Goal: Task Accomplishment & Management: Complete application form

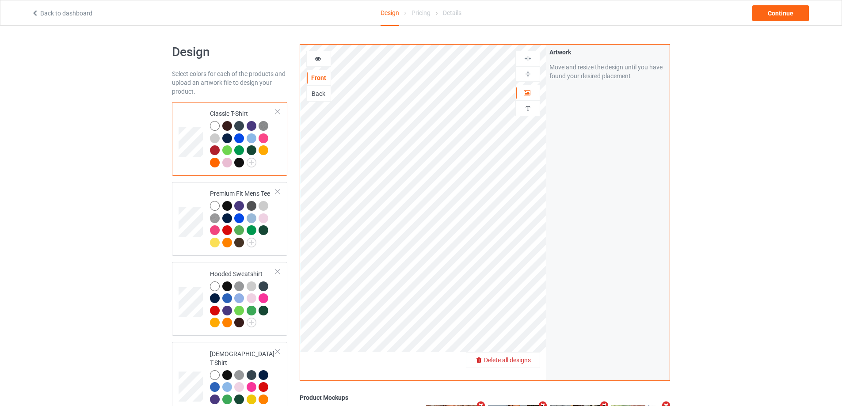
click at [523, 363] on span "Delete all designs" at bounding box center [507, 360] width 47 height 7
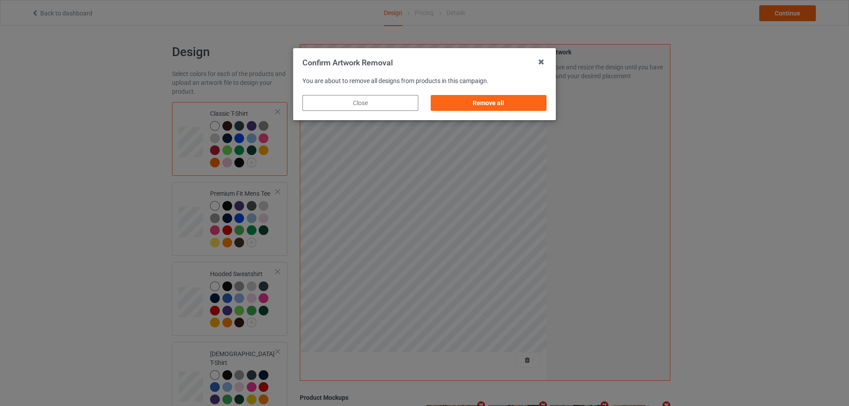
click at [534, 112] on div "Remove all" at bounding box center [488, 103] width 128 height 28
click at [534, 107] on div "Remove all" at bounding box center [489, 103] width 116 height 16
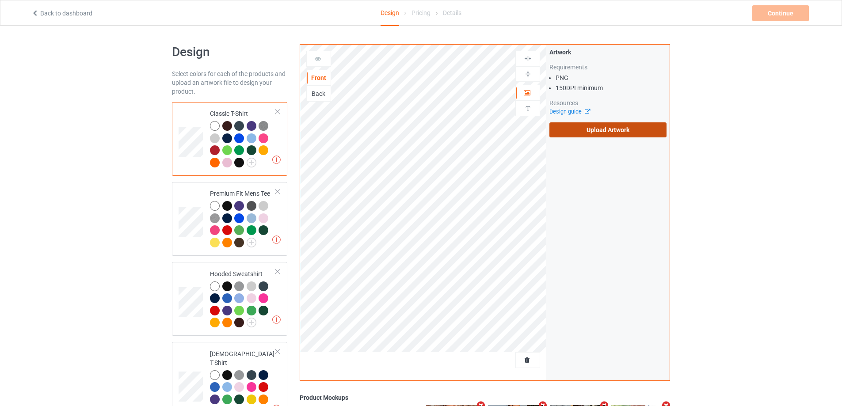
click at [603, 126] on label "Upload Artwork" at bounding box center [608, 129] width 117 height 15
click at [0, 0] on input "Upload Artwork" at bounding box center [0, 0] width 0 height 0
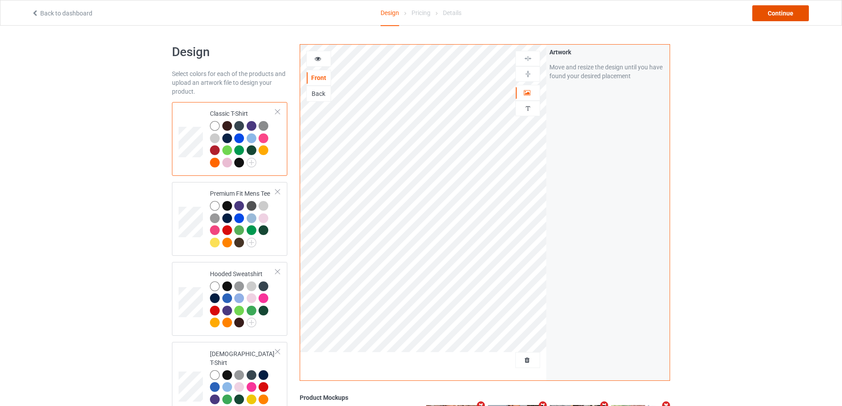
click at [781, 12] on div "Continue" at bounding box center [780, 13] width 57 height 16
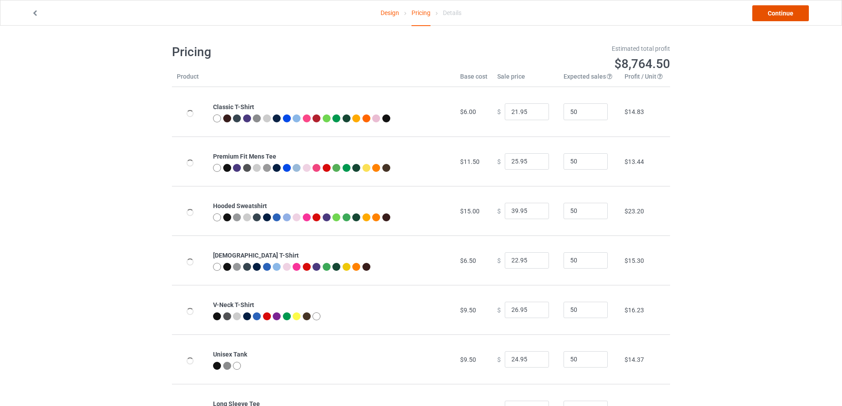
click at [781, 12] on link "Continue" at bounding box center [780, 13] width 57 height 16
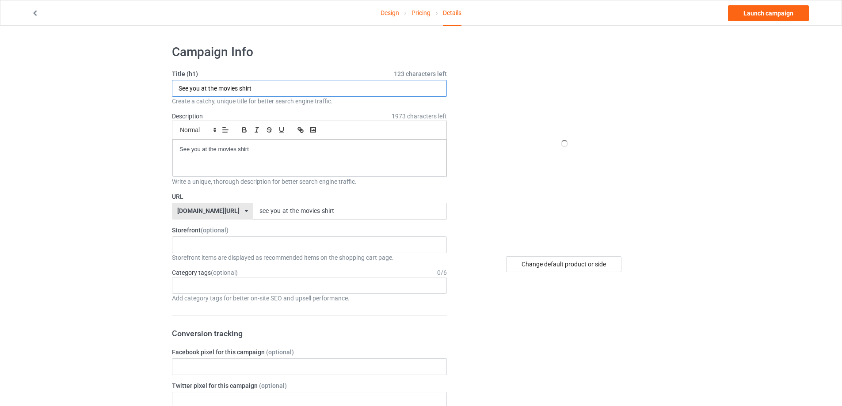
paste input "[PERSON_NAME] free [GEOGRAPHIC_DATA]"
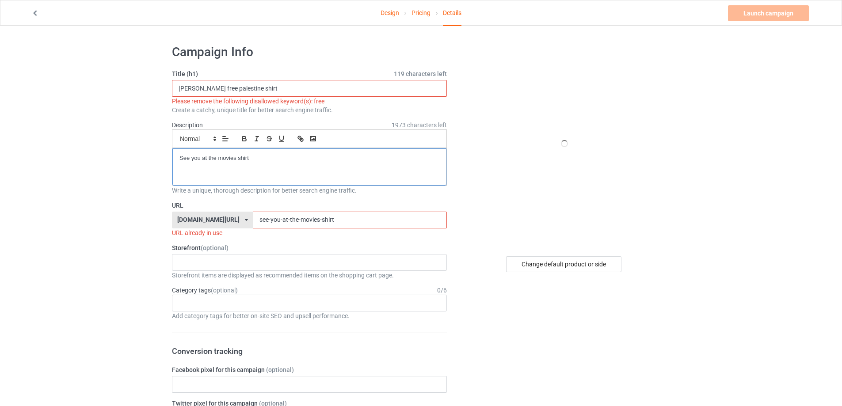
click at [281, 160] on p "See you at the movies shirt" at bounding box center [309, 158] width 260 height 8
drag, startPoint x: 157, startPoint y: 142, endPoint x: 206, endPoint y: 95, distance: 68.5
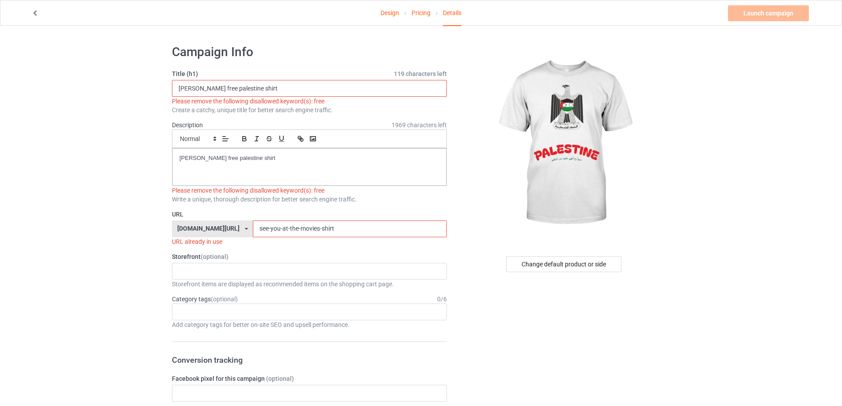
click at [226, 90] on input "[PERSON_NAME] free palestine shirt" at bounding box center [309, 88] width 275 height 17
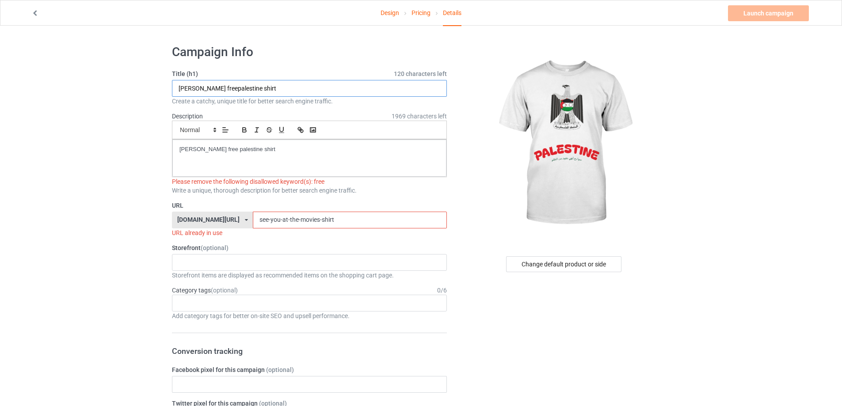
type input "[PERSON_NAME] freepalestine shirt"
click at [280, 164] on div "[PERSON_NAME] free palestine shirt" at bounding box center [309, 158] width 274 height 37
click at [224, 149] on p "[PERSON_NAME] free palestine shirt" at bounding box center [309, 149] width 260 height 8
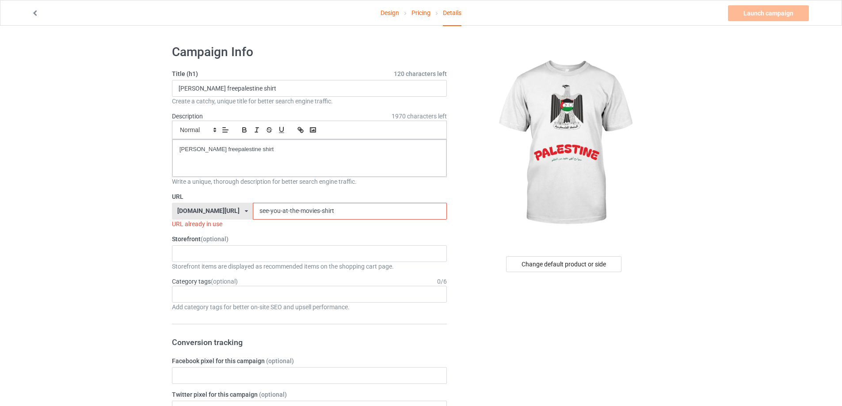
click at [385, 15] on link "Design" at bounding box center [390, 12] width 19 height 25
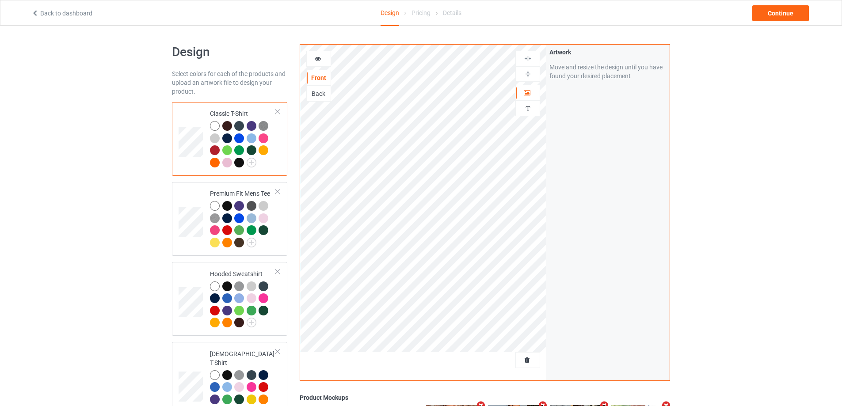
click at [76, 15] on link "Back to dashboard" at bounding box center [61, 13] width 61 height 7
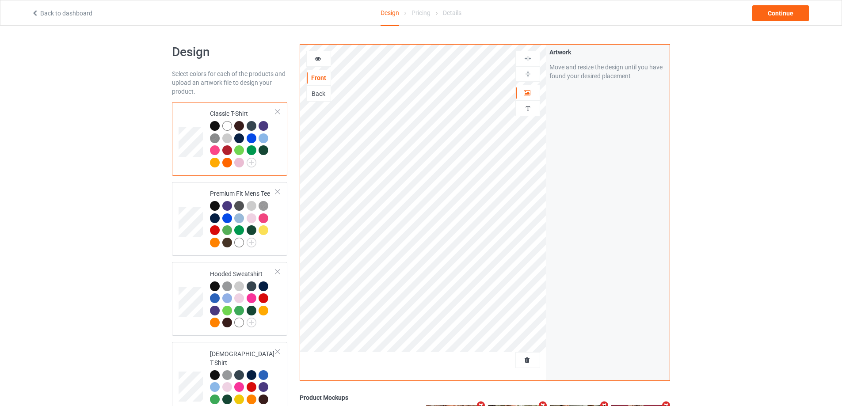
click at [532, 356] on div at bounding box center [527, 360] width 25 height 16
click at [529, 357] on span "Delete all designs" at bounding box center [507, 360] width 47 height 7
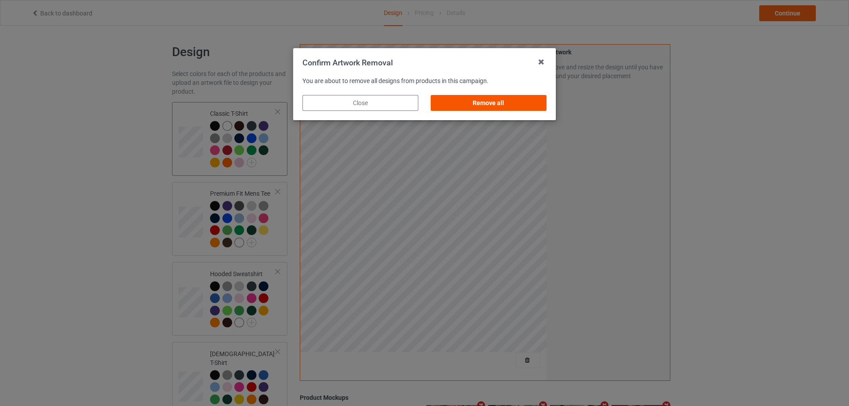
drag, startPoint x: 523, startPoint y: 115, endPoint x: 528, endPoint y: 106, distance: 11.1
click at [523, 114] on div "Remove all" at bounding box center [488, 103] width 128 height 28
drag, startPoint x: 528, startPoint y: 104, endPoint x: 538, endPoint y: 105, distance: 9.7
click at [528, 103] on div "Remove all" at bounding box center [489, 103] width 116 height 16
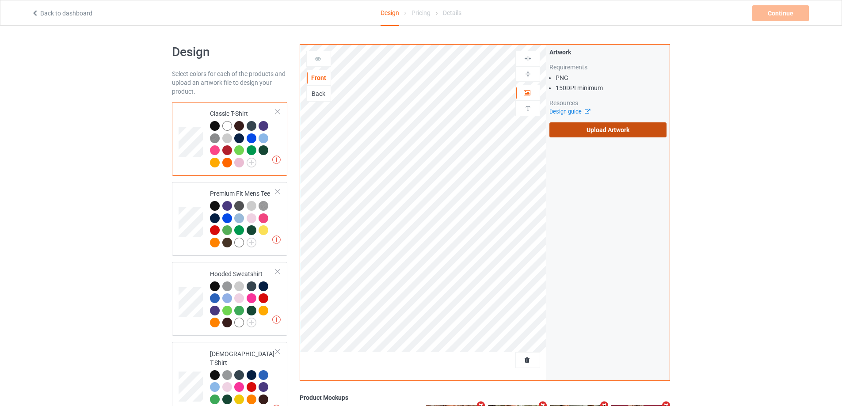
click at [613, 125] on label "Upload Artwork" at bounding box center [608, 129] width 117 height 15
click at [0, 0] on input "Upload Artwork" at bounding box center [0, 0] width 0 height 0
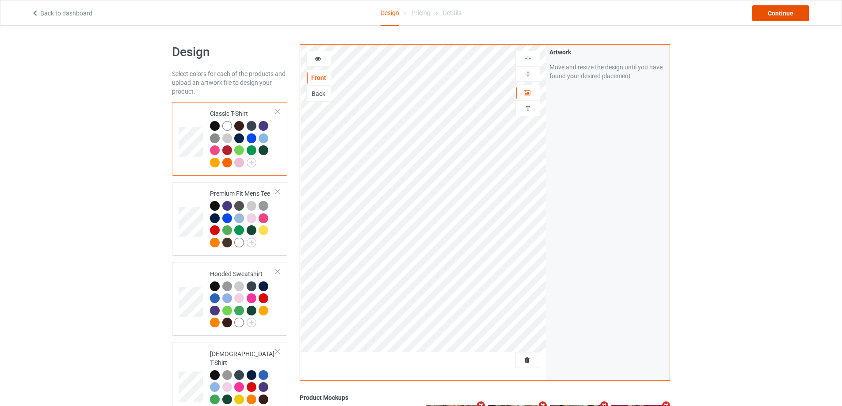
click at [761, 5] on div "Continue" at bounding box center [780, 13] width 57 height 16
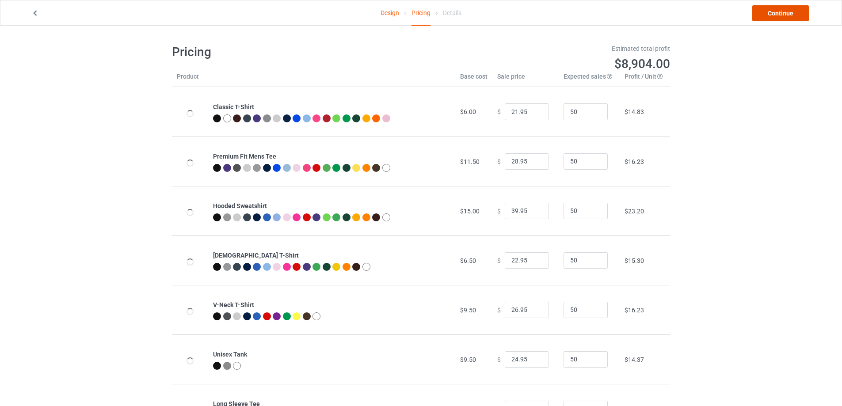
click at [765, 11] on link "Continue" at bounding box center [780, 13] width 57 height 16
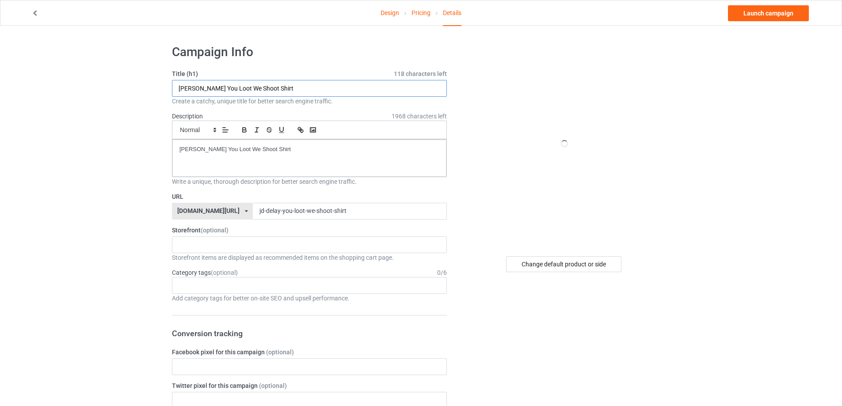
drag, startPoint x: 289, startPoint y: 88, endPoint x: 197, endPoint y: 114, distance: 95.0
paste input "Zhang Yong free palestine s"
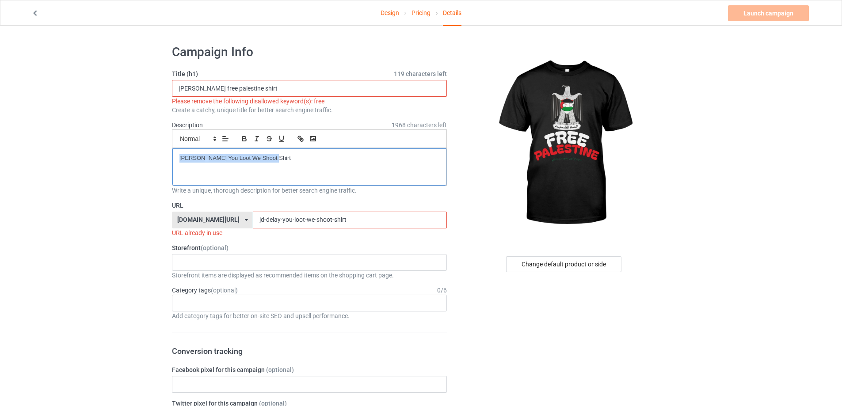
drag, startPoint x: 247, startPoint y: 158, endPoint x: 113, endPoint y: 150, distance: 133.7
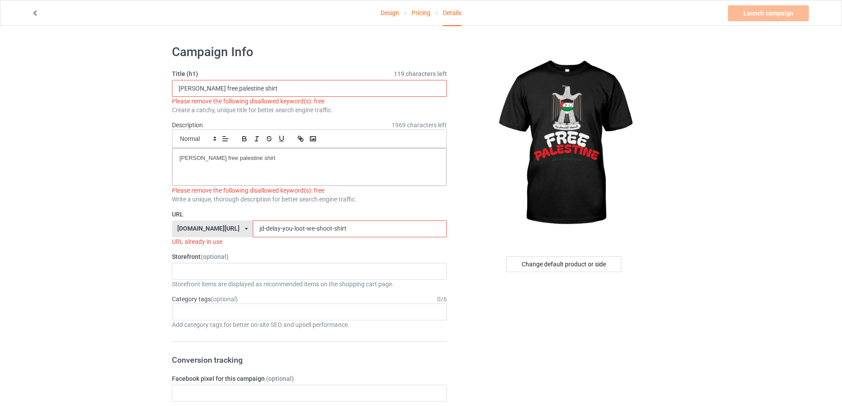
click at [226, 90] on input "[PERSON_NAME] free palestine shirt" at bounding box center [309, 88] width 275 height 17
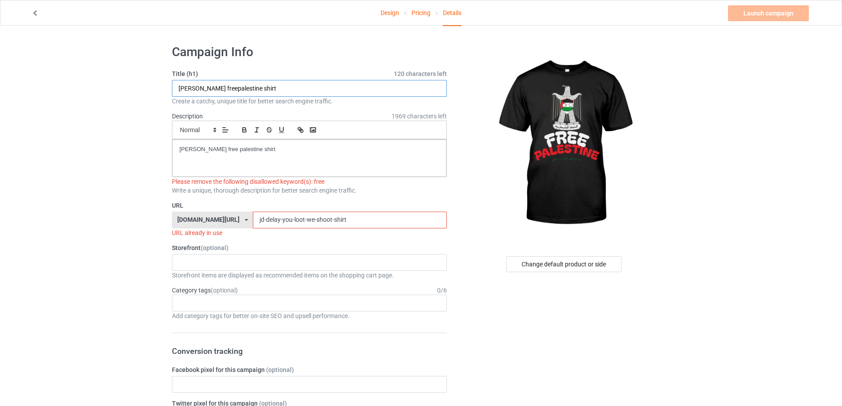
type input "[PERSON_NAME] freepalestine shirt"
click at [338, 179] on div "Please remove the following disallowed keyword(s): free" at bounding box center [309, 181] width 275 height 9
click at [223, 148] on p "[PERSON_NAME] free palestine shirt" at bounding box center [309, 149] width 260 height 8
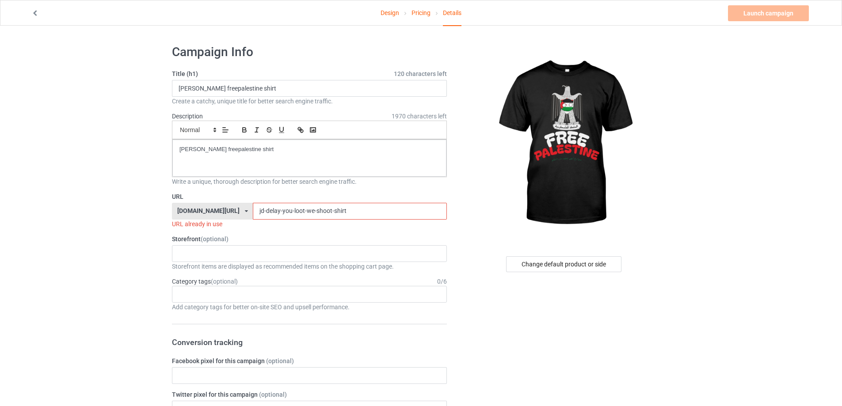
drag, startPoint x: 330, startPoint y: 216, endPoint x: 137, endPoint y: 205, distance: 192.6
paste input "zhang-yong-free-palestine"
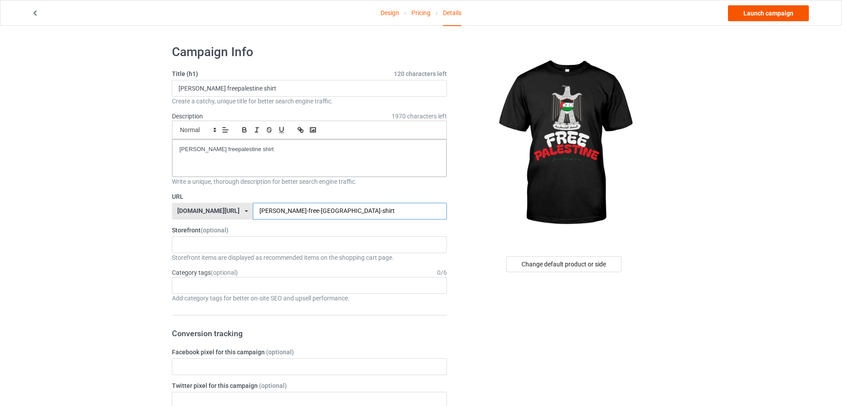
type input "zhang-yong-free-palestine-shirt"
click at [779, 12] on link "Launch campaign" at bounding box center [768, 13] width 81 height 16
